Goal: Task Accomplishment & Management: Manage account settings

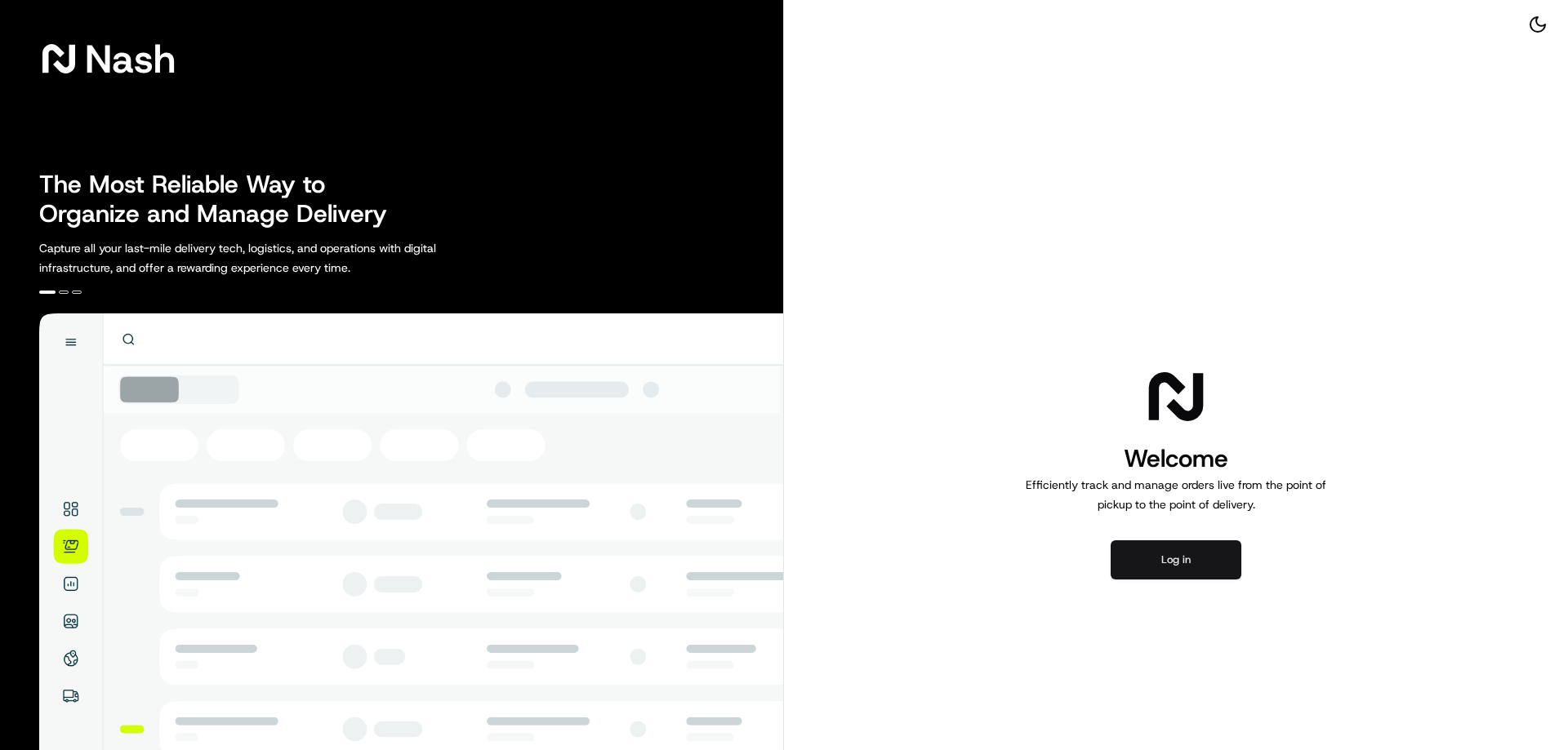
click at [1192, 571] on button "Log in" at bounding box center [1176, 560] width 130 height 39
